Goal: Task Accomplishment & Management: Complete application form

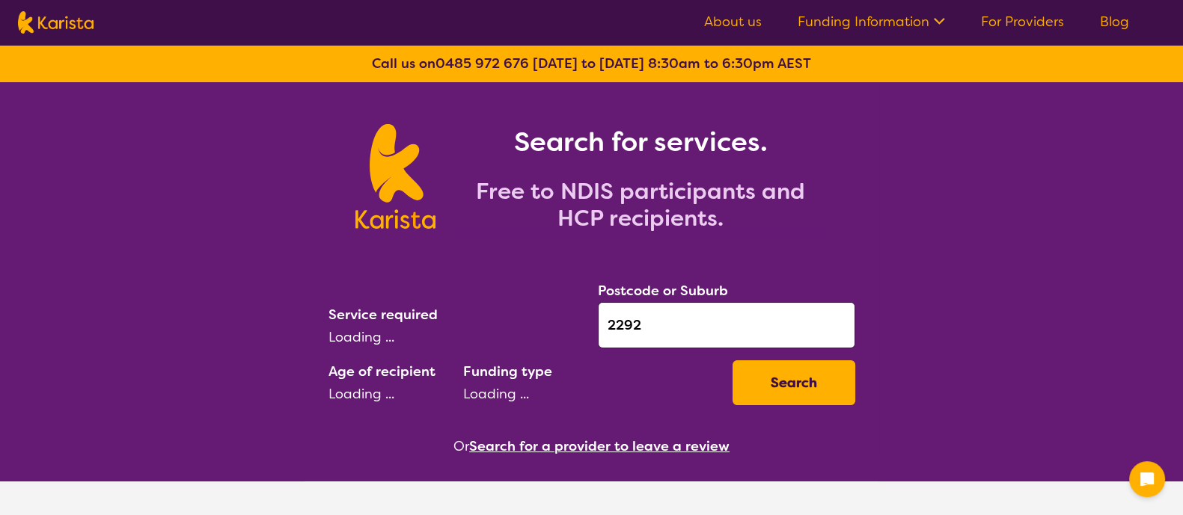
select select "EC"
select select "NDIS"
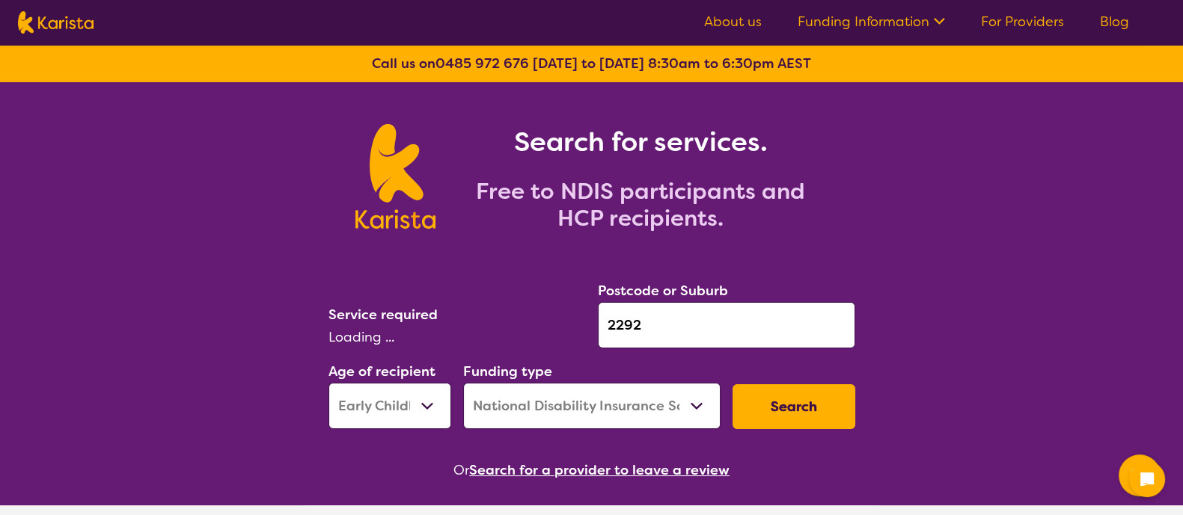
select select "Key Worker"
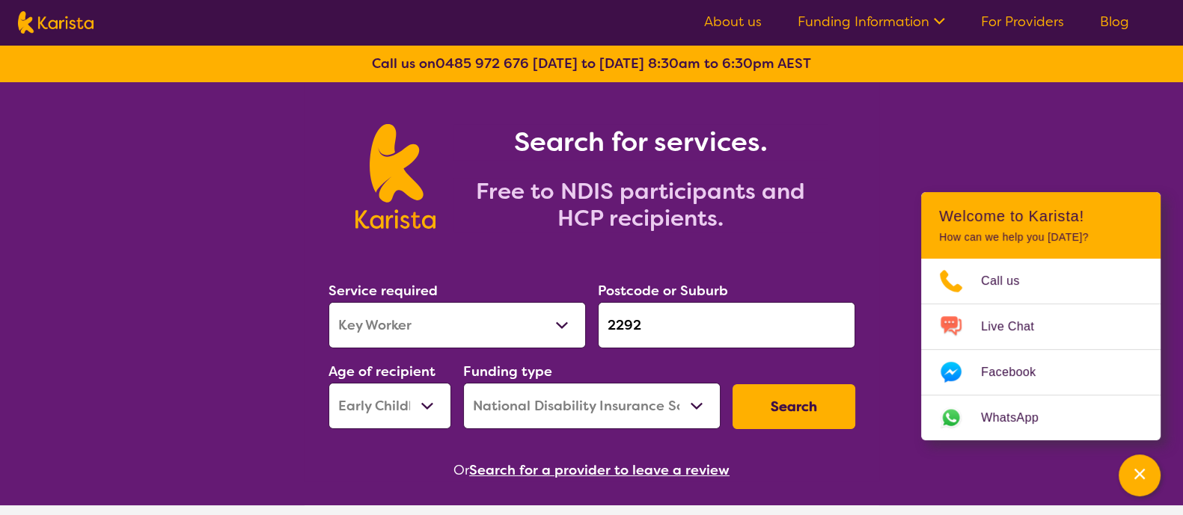
click at [1050, 25] on link "For Providers" at bounding box center [1022, 22] width 83 height 18
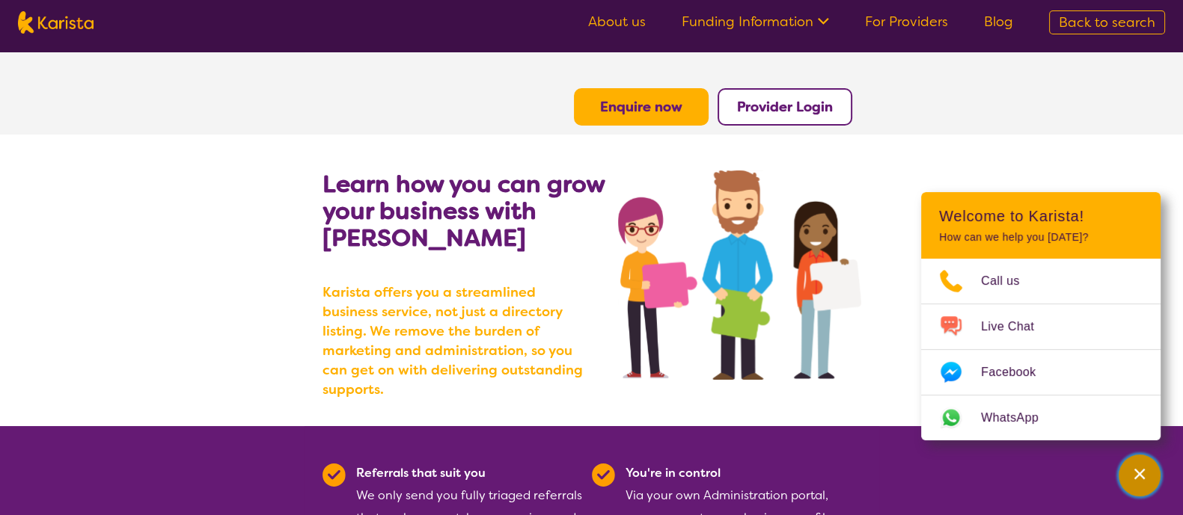
click at [1149, 467] on div "Channel Menu" at bounding box center [1139, 475] width 30 height 33
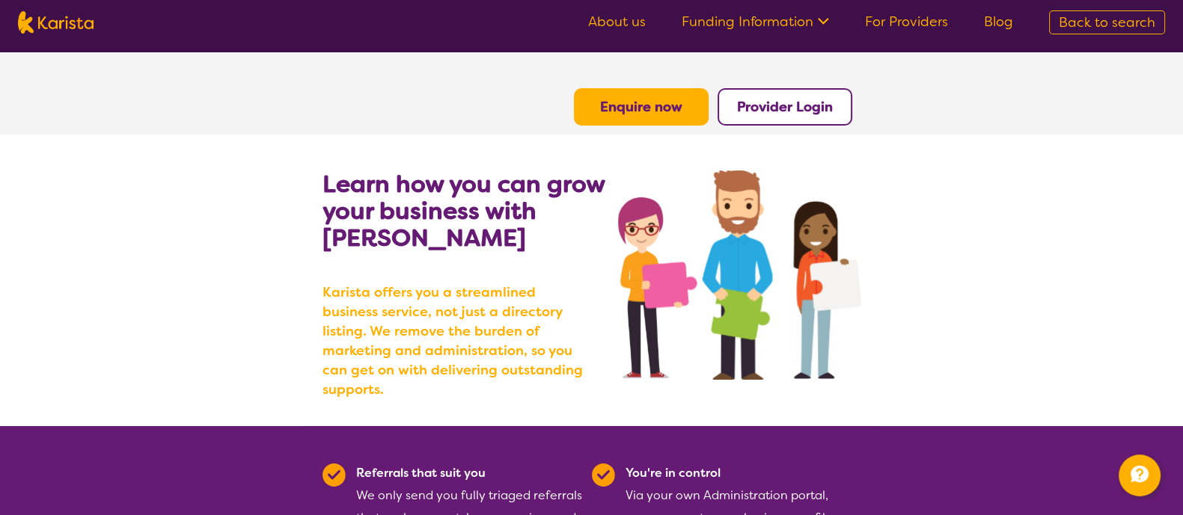
click at [662, 113] on b "Enquire now" at bounding box center [641, 107] width 82 height 18
